Goal: Information Seeking & Learning: Learn about a topic

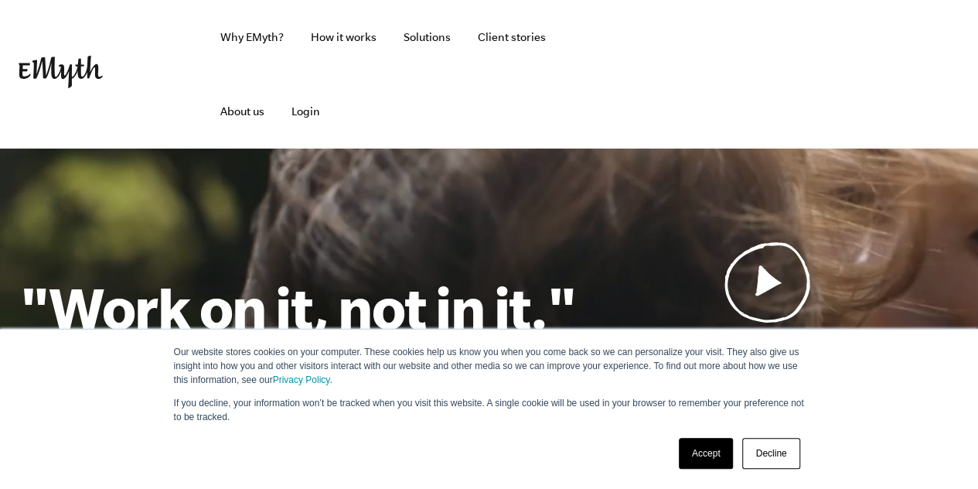
click at [719, 448] on link "Accept" at bounding box center [706, 453] width 55 height 31
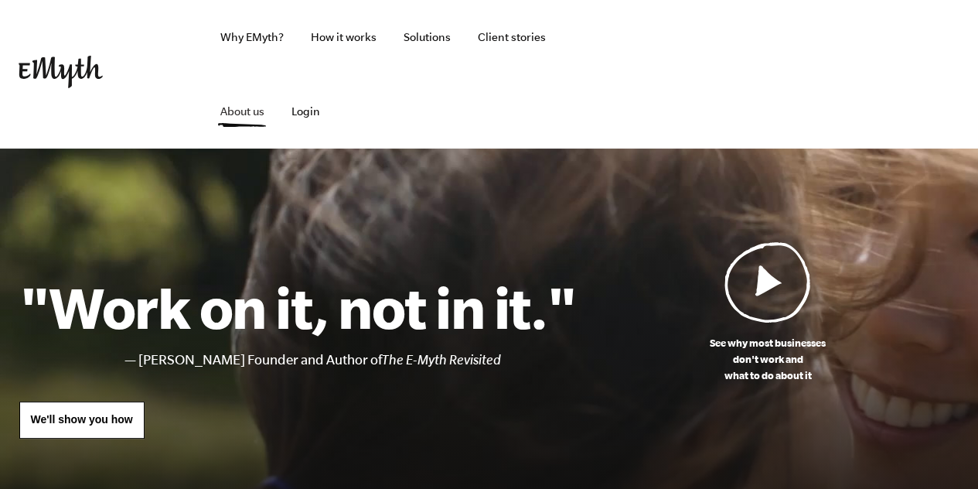
click at [277, 74] on link "About us" at bounding box center [242, 111] width 69 height 74
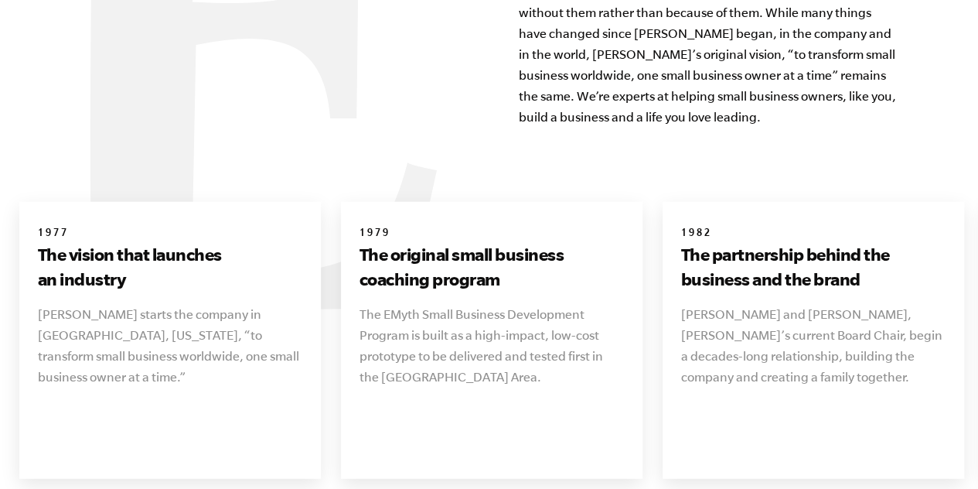
scroll to position [1934, 0]
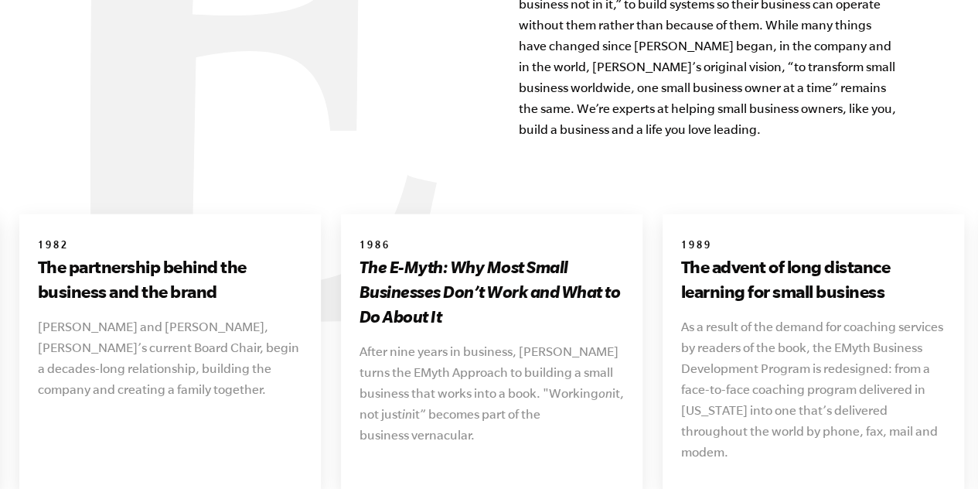
scroll to position [1856, 0]
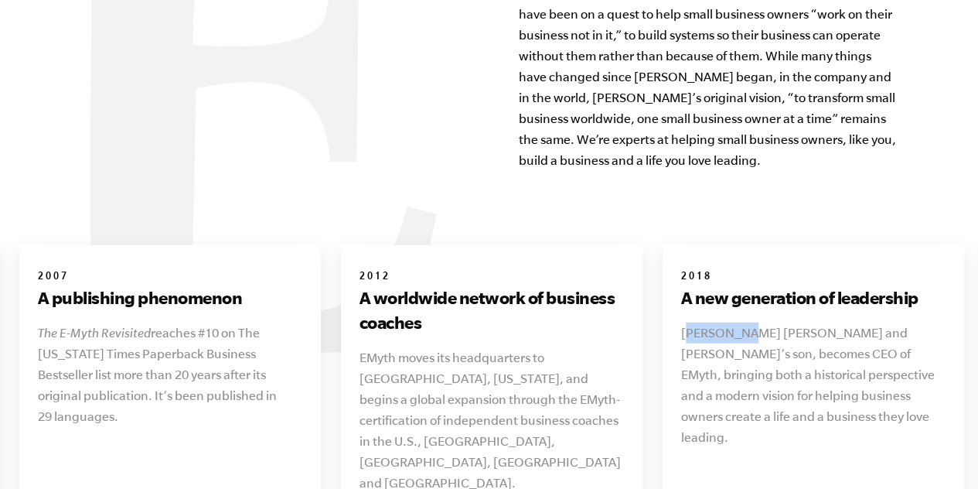
drag, startPoint x: 684, startPoint y: 116, endPoint x: 747, endPoint y: 115, distance: 62.7
click at [747, 323] on p "[PERSON_NAME] [PERSON_NAME] and [PERSON_NAME]’s son, becomes CEO of EMyth, brin…" at bounding box center [813, 385] width 265 height 125
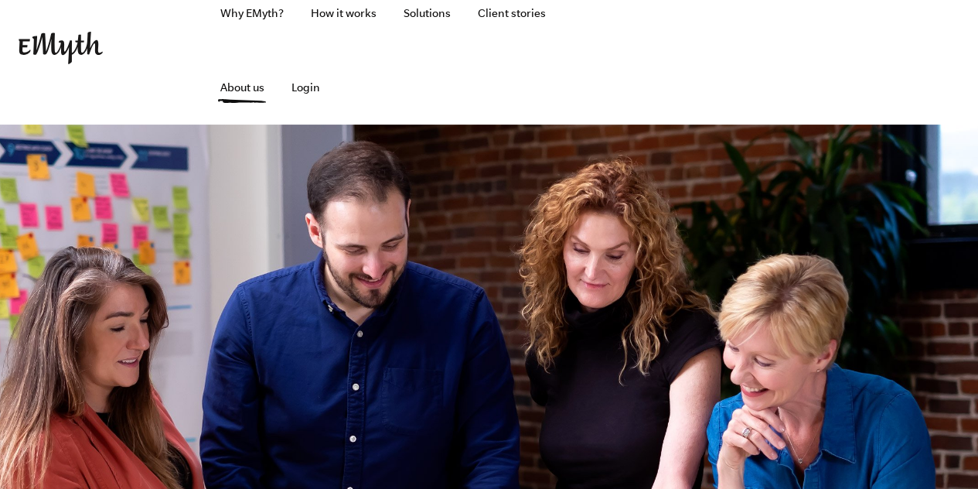
scroll to position [0, 0]
